Goal: Task Accomplishment & Management: Use online tool/utility

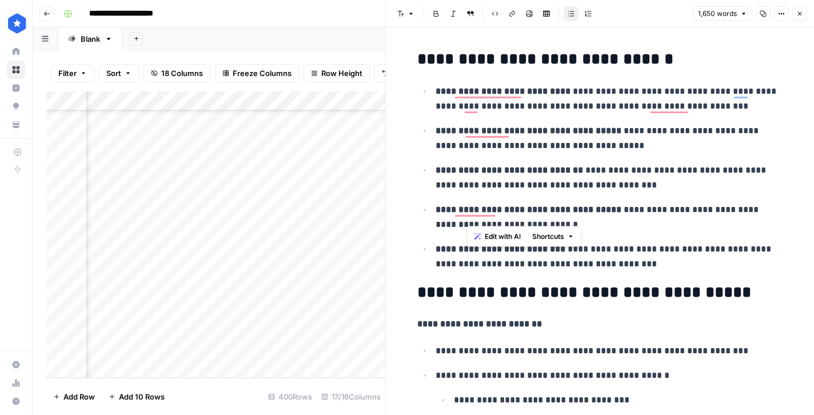
scroll to position [979, 0]
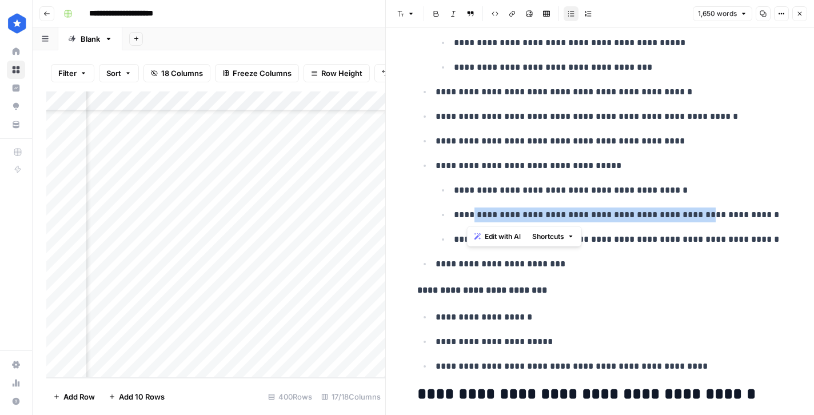
click at [800, 16] on icon "button" at bounding box center [799, 13] width 7 height 7
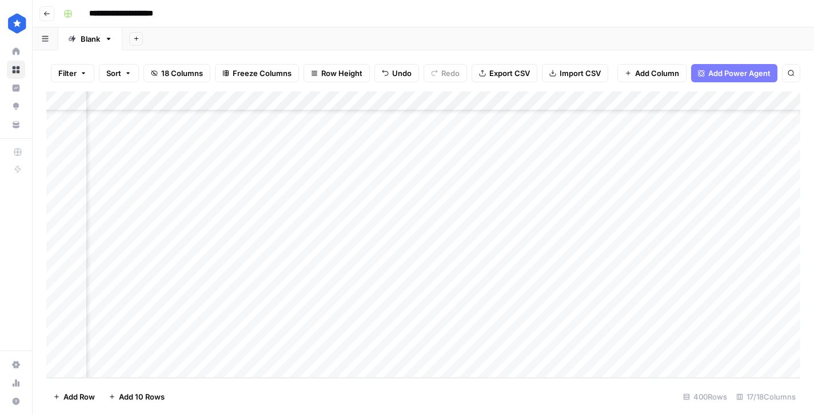
scroll to position [7521, 0]
click at [344, 370] on div "Add Column" at bounding box center [423, 234] width 754 height 286
click at [480, 370] on div "Add Column" at bounding box center [423, 234] width 754 height 286
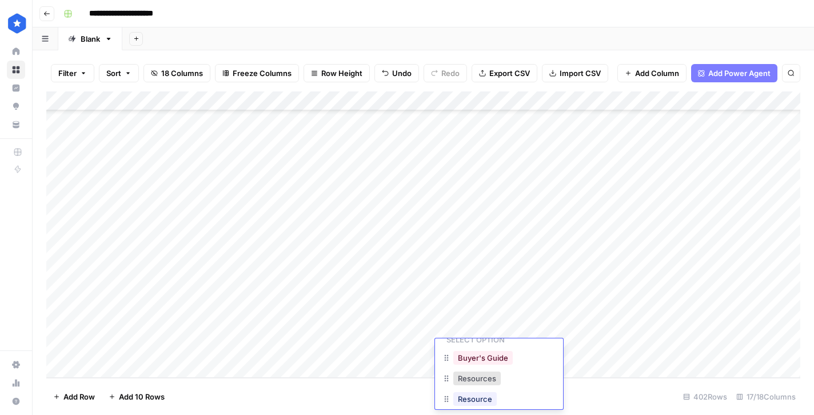
click at [410, 371] on div "Add Column" at bounding box center [423, 234] width 754 height 286
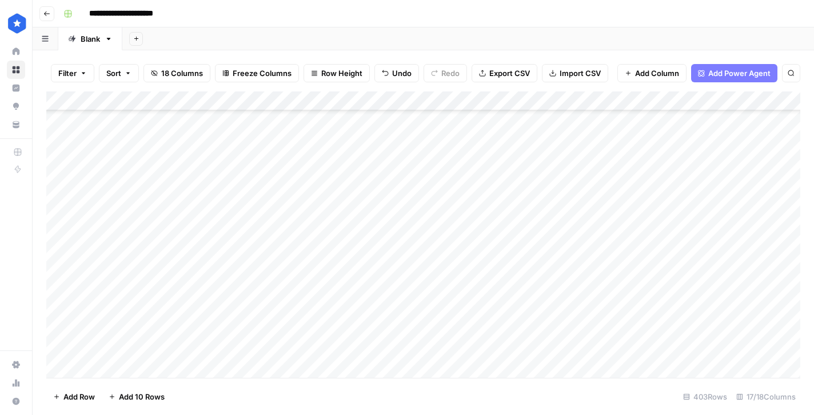
scroll to position [7580, 0]
click at [481, 358] on div "Add Column" at bounding box center [423, 234] width 754 height 286
click at [481, 362] on div "Add Column" at bounding box center [423, 234] width 754 height 286
click at [376, 363] on div "Add Column" at bounding box center [423, 234] width 754 height 286
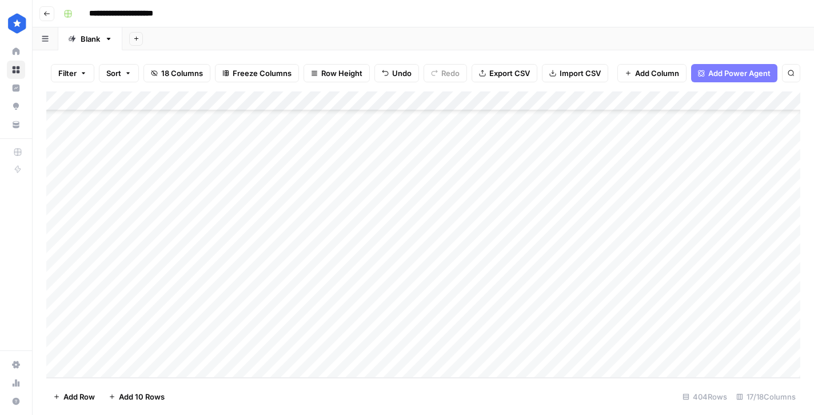
scroll to position [7618, 0]
click at [460, 370] on div "Add Column" at bounding box center [423, 234] width 754 height 286
click at [387, 363] on div "Add Column" at bounding box center [423, 234] width 754 height 286
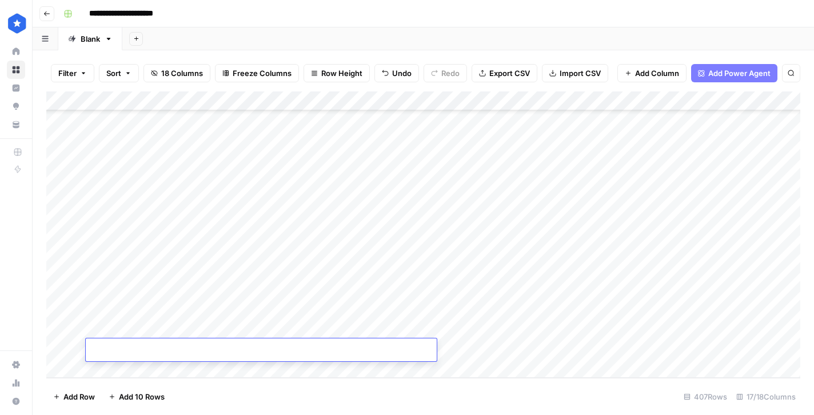
click at [452, 363] on div "Add Column" at bounding box center [423, 234] width 754 height 286
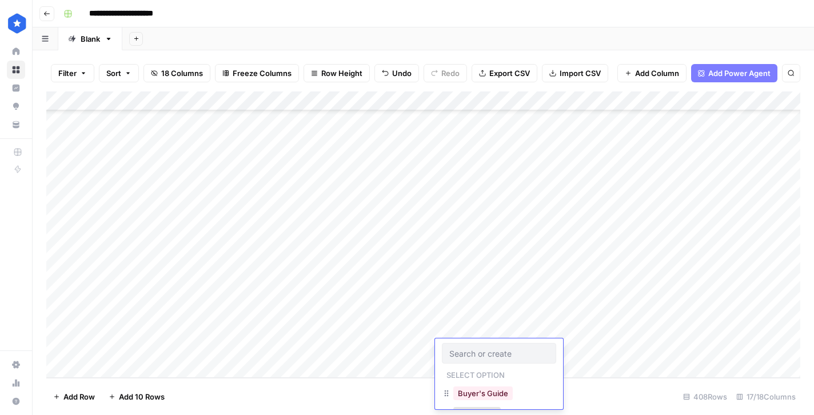
click at [415, 362] on div "Add Column" at bounding box center [423, 234] width 754 height 286
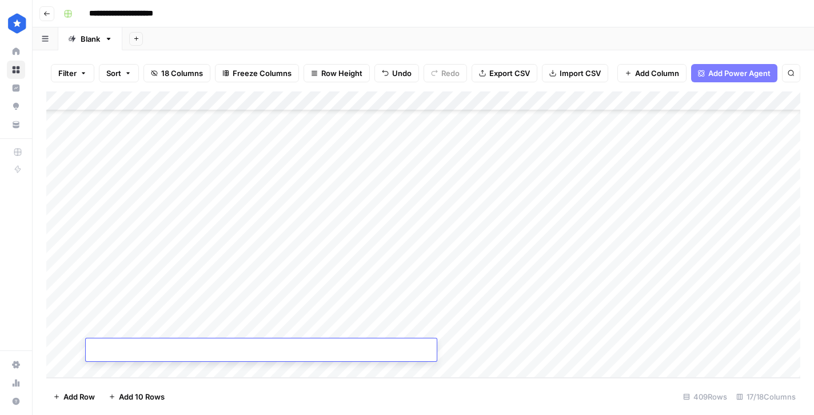
click at [384, 198] on div "Add Column" at bounding box center [423, 234] width 754 height 286
click at [372, 194] on div "Add Column" at bounding box center [423, 234] width 754 height 286
click at [514, 170] on div "Add Column" at bounding box center [423, 234] width 754 height 286
drag, startPoint x: 538, startPoint y: 183, endPoint x: 512, endPoint y: 335, distance: 154.1
click at [512, 335] on div "Add Column" at bounding box center [423, 234] width 754 height 286
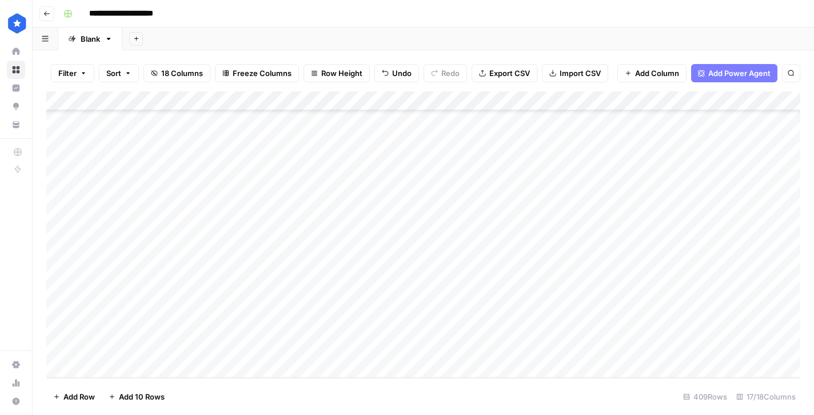
click at [582, 193] on div "Add Column" at bounding box center [423, 234] width 754 height 286
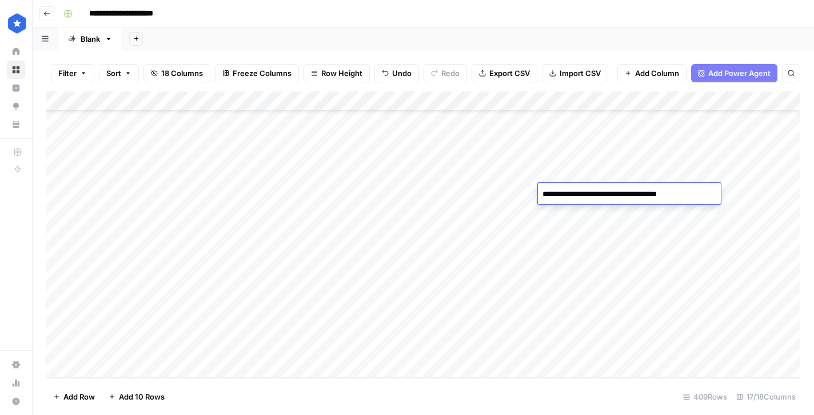
type textarea "**********"
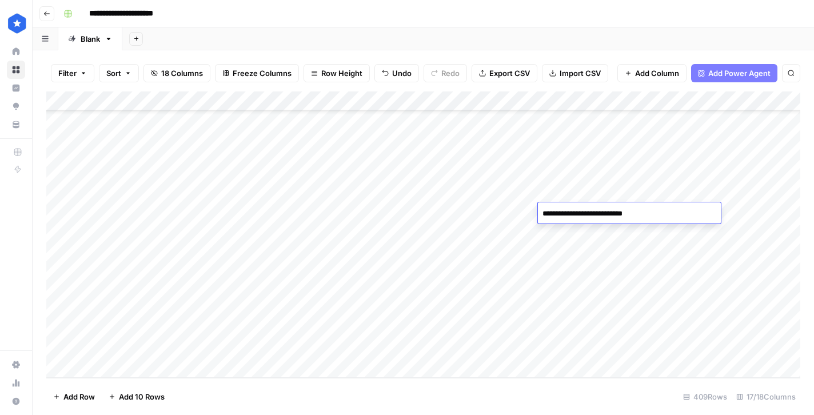
type textarea "**********"
click at [566, 271] on div "Add Column" at bounding box center [423, 234] width 754 height 286
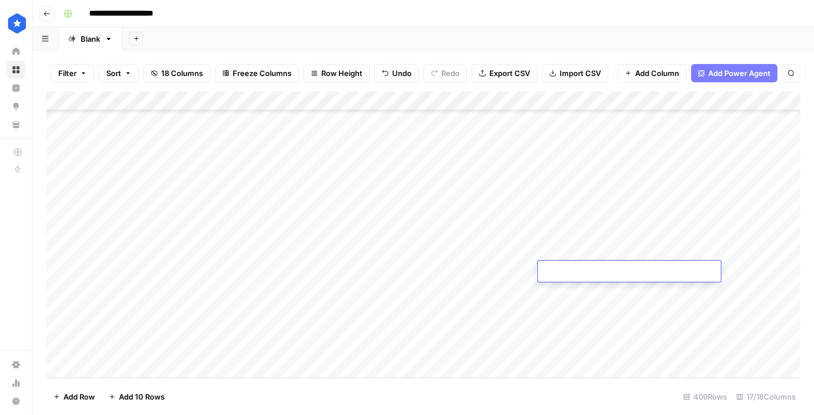
type textarea "**********"
click at [568, 287] on div "Add Column" at bounding box center [423, 234] width 754 height 286
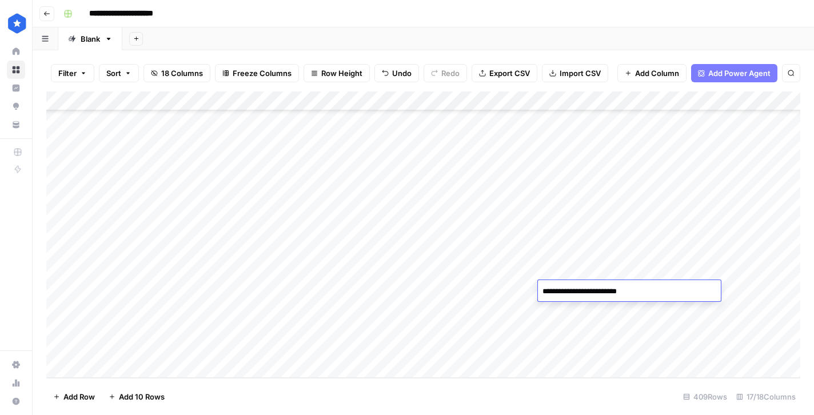
type textarea "**********"
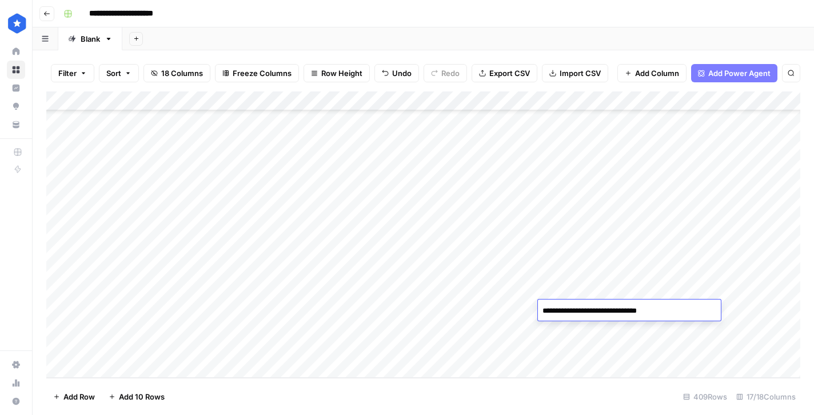
type textarea "**********"
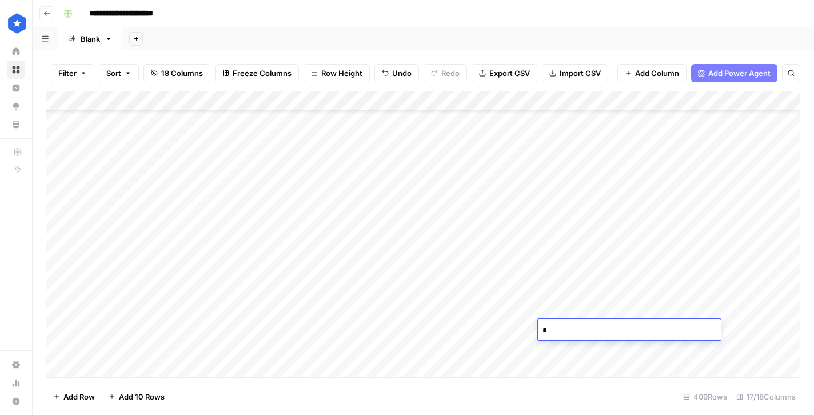
click at [606, 326] on textarea "*" at bounding box center [629, 330] width 183 height 16
type textarea "**********"
click at [563, 252] on div "Add Column" at bounding box center [423, 234] width 754 height 286
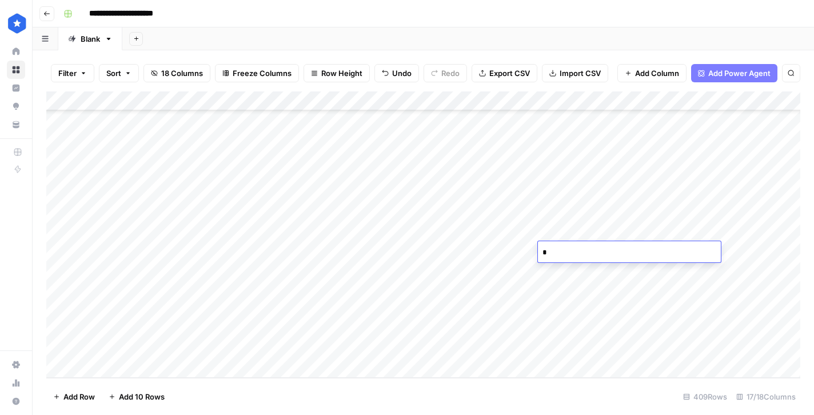
click at [563, 252] on textarea "*" at bounding box center [629, 253] width 183 height 16
type textarea "**********"
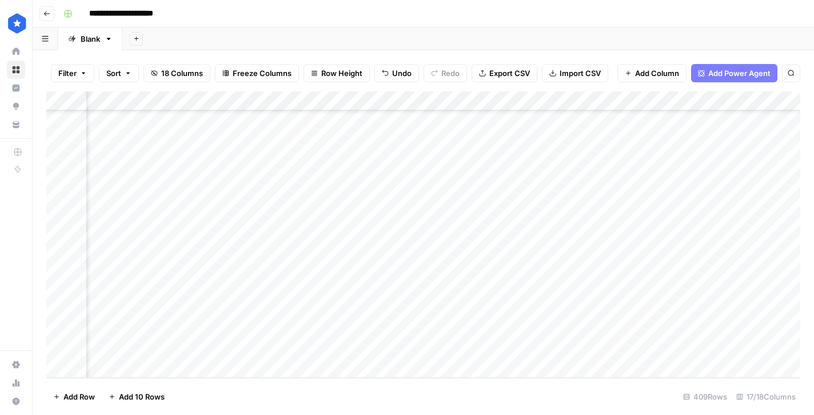
click at [645, 194] on div "Add Column" at bounding box center [423, 234] width 754 height 286
click at [653, 213] on div "Add Column" at bounding box center [423, 234] width 754 height 286
click at [652, 229] on div "Add Column" at bounding box center [423, 234] width 754 height 286
click at [652, 250] on div "Add Column" at bounding box center [423, 234] width 754 height 286
click at [651, 231] on div "Add Column" at bounding box center [423, 234] width 754 height 286
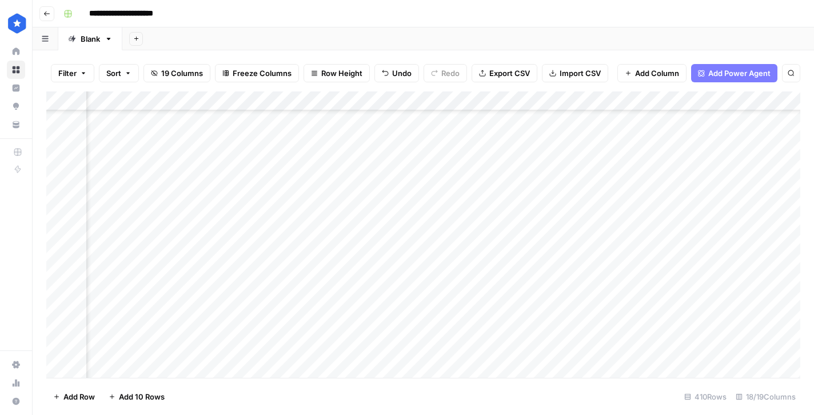
scroll to position [7715, 114]
click at [650, 272] on div "Add Column" at bounding box center [423, 234] width 754 height 286
click at [650, 289] on div "Add Column" at bounding box center [423, 234] width 754 height 286
click at [650, 310] on div "Add Column" at bounding box center [423, 234] width 754 height 286
click at [650, 328] on div "Add Column" at bounding box center [423, 234] width 754 height 286
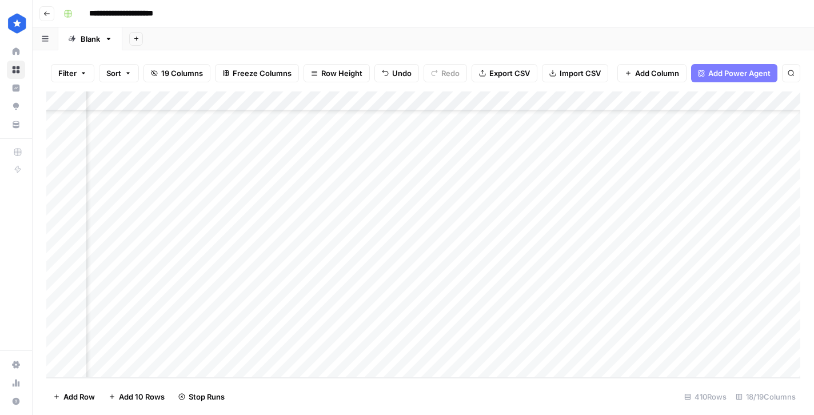
click at [651, 283] on div "Add Column" at bounding box center [423, 234] width 754 height 286
click at [543, 201] on div "Add Column" at bounding box center [423, 234] width 754 height 286
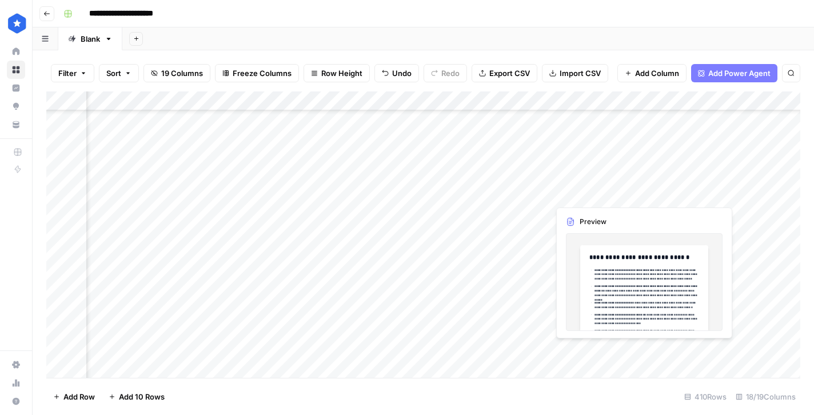
click at [671, 194] on div "Add Column" at bounding box center [423, 234] width 754 height 286
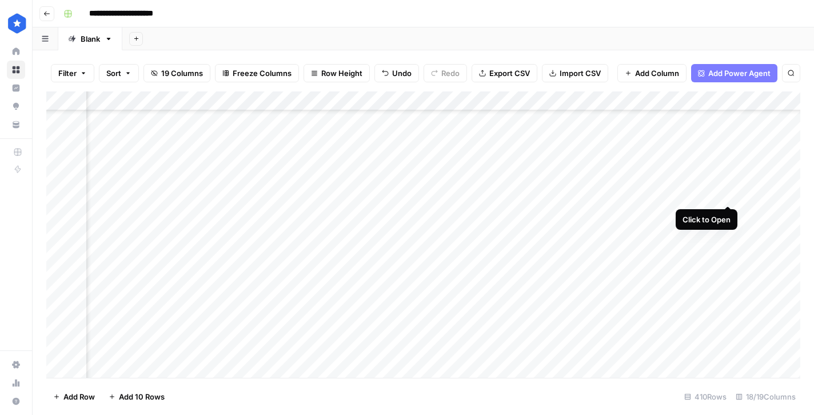
click at [726, 192] on div "Add Column" at bounding box center [423, 234] width 754 height 286
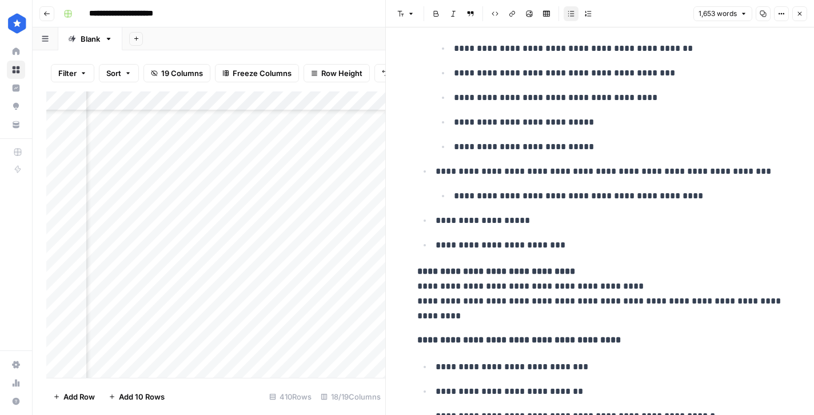
scroll to position [962, 0]
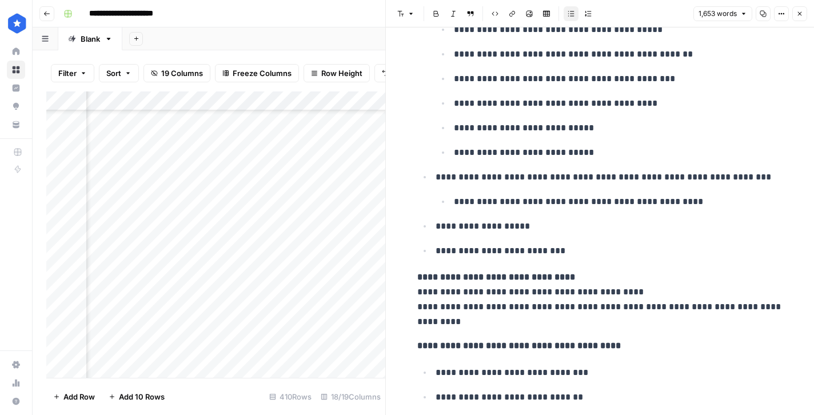
click at [795, 12] on button "Close" at bounding box center [799, 13] width 15 height 15
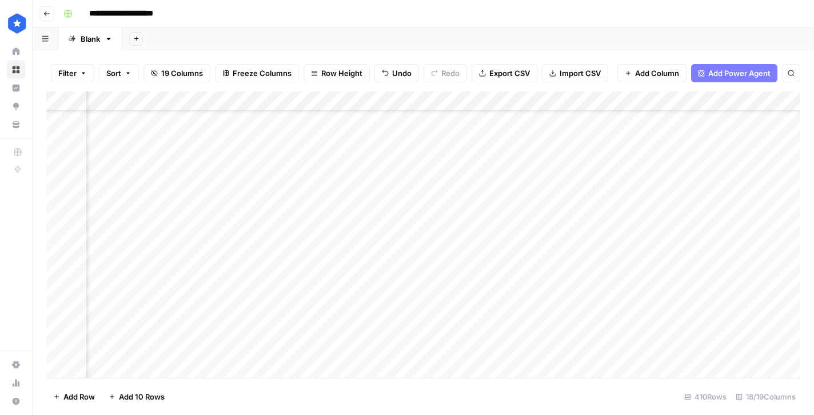
click at [261, 218] on div "Add Column" at bounding box center [423, 234] width 754 height 286
click at [643, 214] on div "Add Column" at bounding box center [423, 234] width 754 height 286
click at [727, 213] on div "Add Column" at bounding box center [423, 234] width 754 height 286
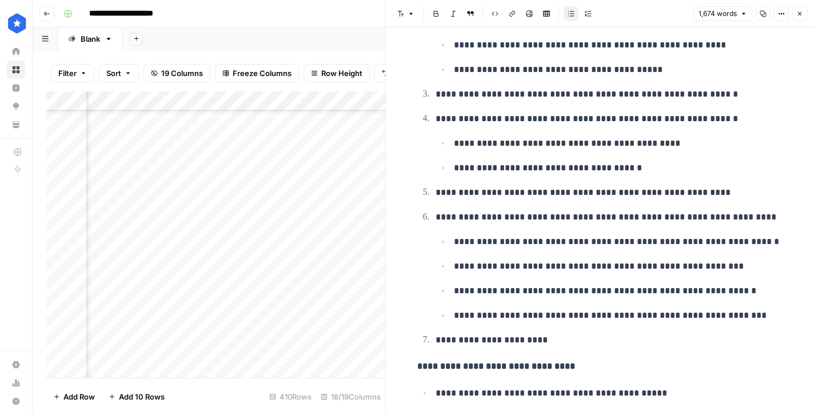
scroll to position [1009, 0]
drag, startPoint x: 472, startPoint y: 315, endPoint x: 704, endPoint y: 314, distance: 232.0
click at [704, 314] on p "**********" at bounding box center [618, 314] width 329 height 15
drag, startPoint x: 470, startPoint y: 243, endPoint x: 719, endPoint y: 238, distance: 248.6
click at [719, 238] on p "**********" at bounding box center [618, 241] width 329 height 15
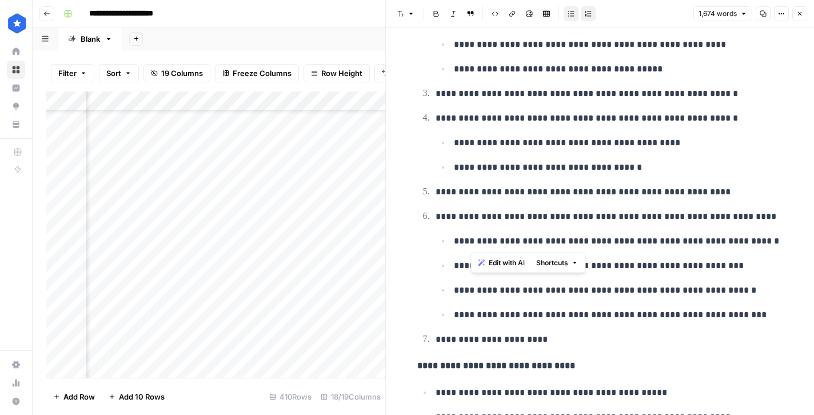
copy p "**********"
